Goal: Use online tool/utility: Utilize a website feature to perform a specific function

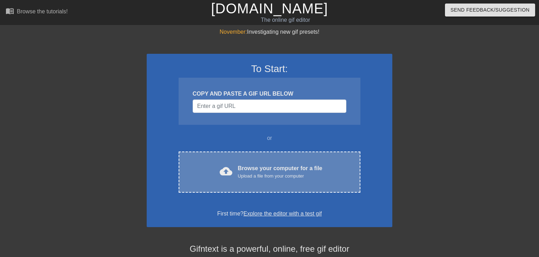
click at [257, 175] on div "Upload a file from your computer" at bounding box center [280, 175] width 85 height 7
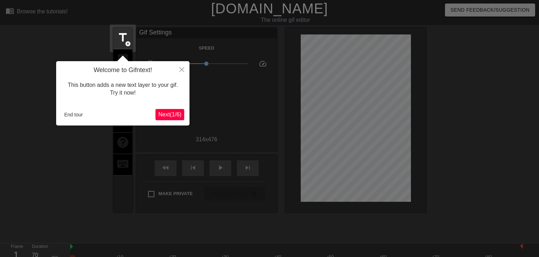
scroll to position [17, 0]
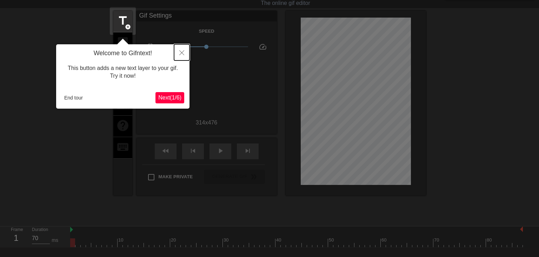
click at [184, 49] on button "Close" at bounding box center [181, 52] width 15 height 16
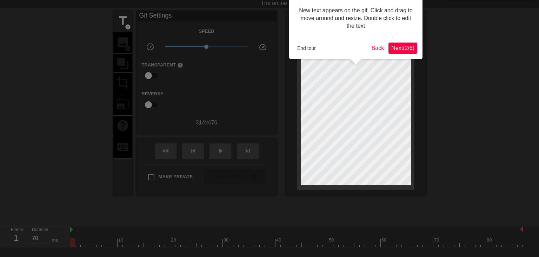
scroll to position [0, 0]
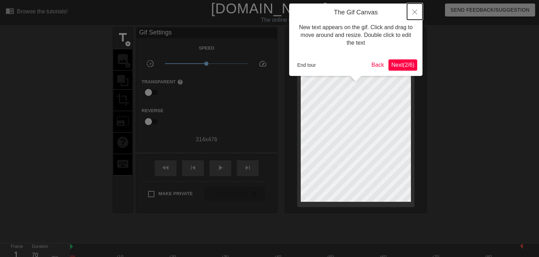
click at [413, 9] on button "Close" at bounding box center [414, 12] width 15 height 16
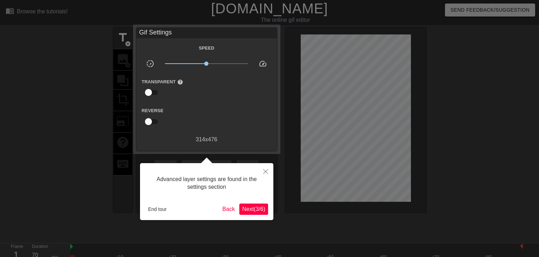
scroll to position [17, 0]
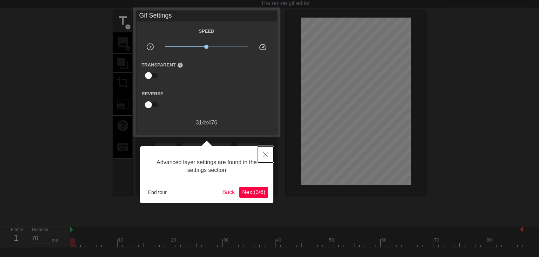
click at [267, 152] on button "Close" at bounding box center [265, 154] width 15 height 16
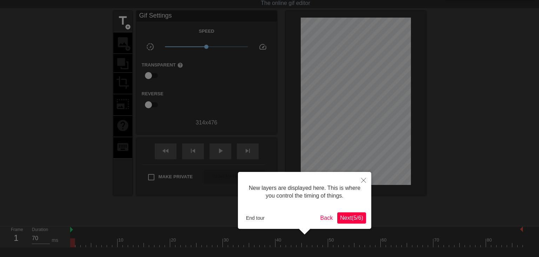
scroll to position [6, 0]
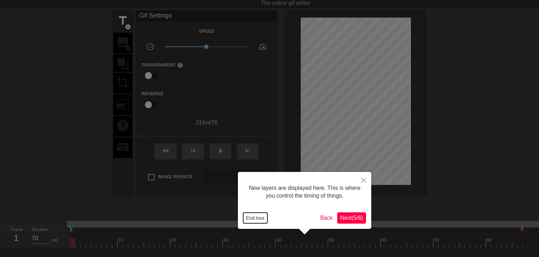
click at [258, 216] on button "End tour" at bounding box center [255, 217] width 24 height 11
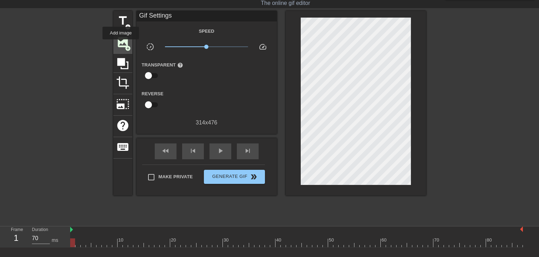
click at [121, 44] on span "image" at bounding box center [122, 41] width 13 height 13
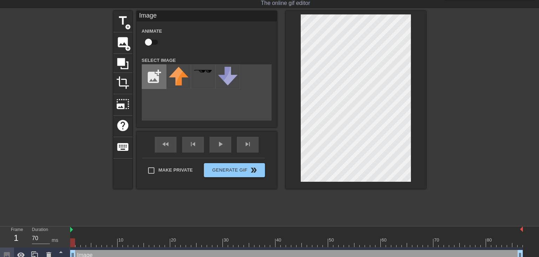
click at [151, 77] on input "file" at bounding box center [154, 77] width 24 height 24
type input "C:\fakepath\minecraft_title(1).png"
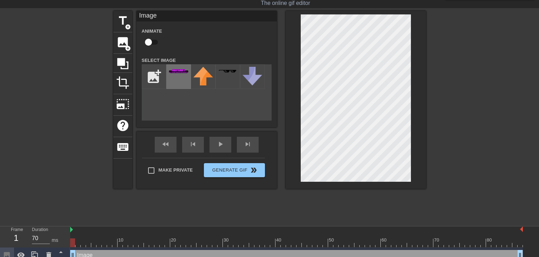
click at [173, 77] on div at bounding box center [178, 76] width 25 height 25
click at [248, 106] on div "title add_circle image add_circle crop photo_size_select_large help keyboard Im…" at bounding box center [269, 100] width 313 height 178
click at [179, 77] on div at bounding box center [178, 76] width 25 height 25
click at [201, 78] on img at bounding box center [203, 76] width 20 height 19
click at [187, 78] on div at bounding box center [178, 76] width 25 height 25
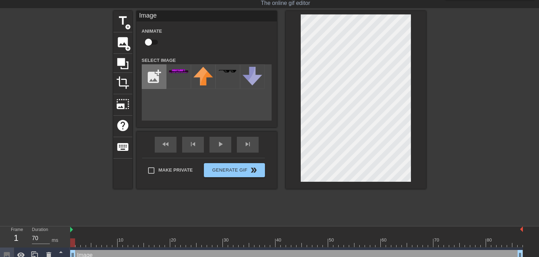
click at [158, 77] on input "file" at bounding box center [154, 77] width 24 height 24
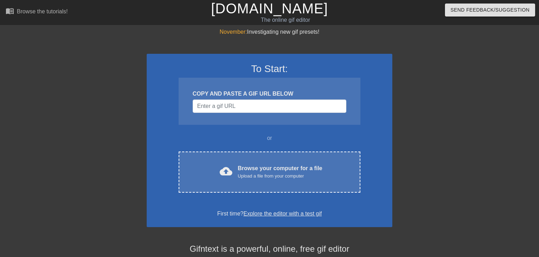
scroll to position [17, 0]
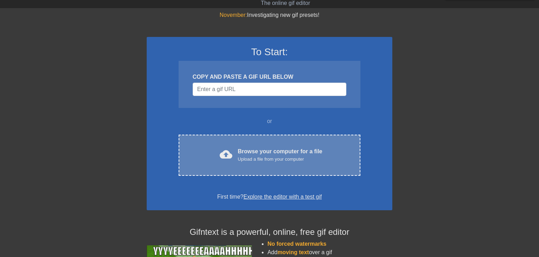
click at [265, 144] on div "cloud_upload Browse your computer for a file Upload a file from your computer C…" at bounding box center [270, 154] width 182 height 41
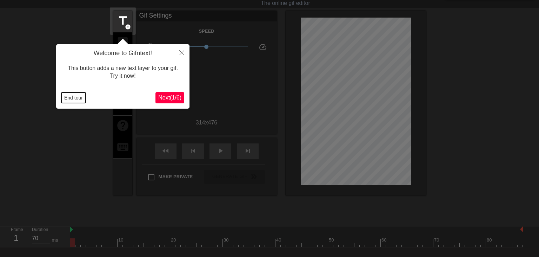
click at [75, 100] on button "End tour" at bounding box center [73, 97] width 24 height 11
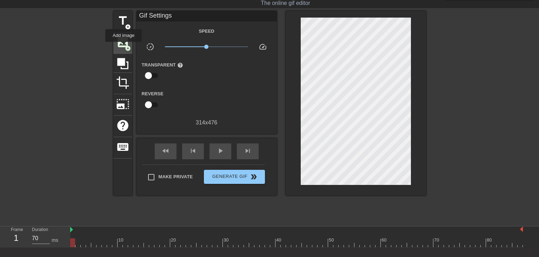
click at [124, 47] on span "image" at bounding box center [122, 41] width 13 height 13
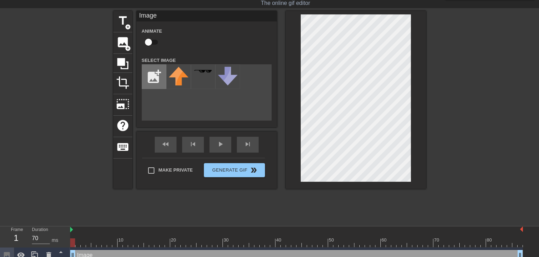
click at [150, 70] on input "file" at bounding box center [154, 77] width 24 height 24
type input "C:\fakepath\minecraft_title(1).png"
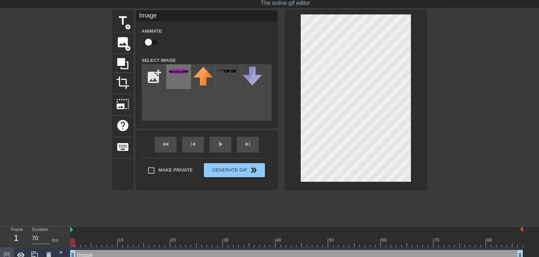
click at [179, 78] on div at bounding box center [178, 76] width 25 height 25
click at [277, 98] on div "title add_circle image add_circle crop photo_size_select_large help keyboard Im…" at bounding box center [269, 100] width 313 height 178
click at [442, 151] on div at bounding box center [487, 116] width 105 height 211
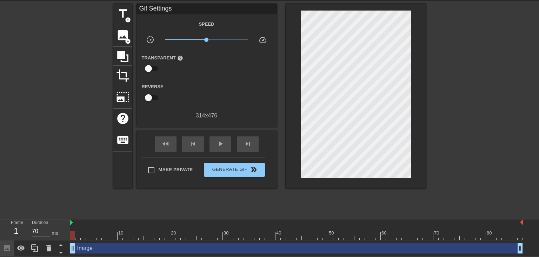
scroll to position [0, 0]
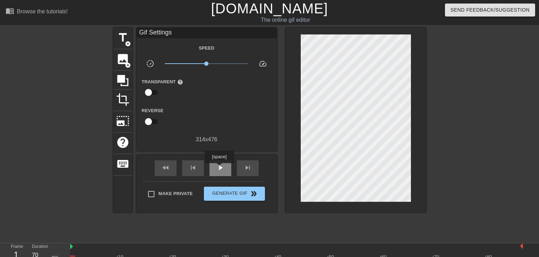
click at [219, 168] on span "play_arrow" at bounding box center [220, 167] width 8 height 8
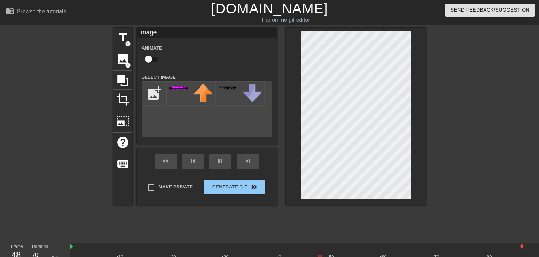
click at [451, 169] on div at bounding box center [487, 133] width 105 height 211
click at [445, 150] on div at bounding box center [487, 133] width 105 height 211
click at [443, 168] on div at bounding box center [487, 133] width 105 height 211
click at [457, 154] on div at bounding box center [487, 133] width 105 height 211
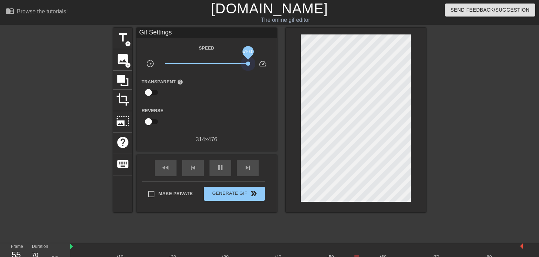
drag, startPoint x: 206, startPoint y: 64, endPoint x: 268, endPoint y: 62, distance: 61.8
click at [268, 62] on div "slow_motion_video x10.0 speed" at bounding box center [207, 64] width 140 height 11
drag, startPoint x: 248, startPoint y: 62, endPoint x: 229, endPoint y: 64, distance: 19.1
click at [229, 64] on span "x3.43" at bounding box center [229, 63] width 4 height 4
drag, startPoint x: 229, startPoint y: 64, endPoint x: 220, endPoint y: 64, distance: 8.4
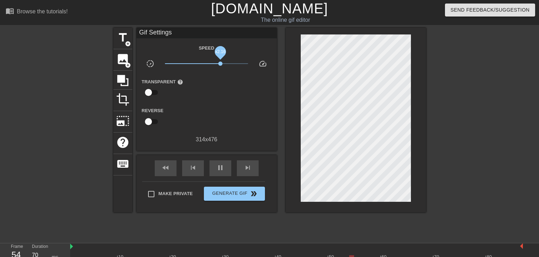
click at [220, 64] on span "x2.16" at bounding box center [220, 63] width 4 height 4
drag, startPoint x: 220, startPoint y: 64, endPoint x: 207, endPoint y: 62, distance: 13.8
click at [207, 62] on span "x1.01" at bounding box center [207, 63] width 4 height 4
click at [208, 64] on span "x1.10" at bounding box center [208, 63] width 4 height 4
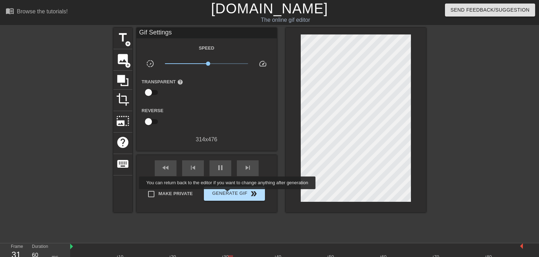
type input "70"
click at [228, 194] on span "Generate Gif double_arrow" at bounding box center [234, 193] width 55 height 8
